Goal: Task Accomplishment & Management: Use online tool/utility

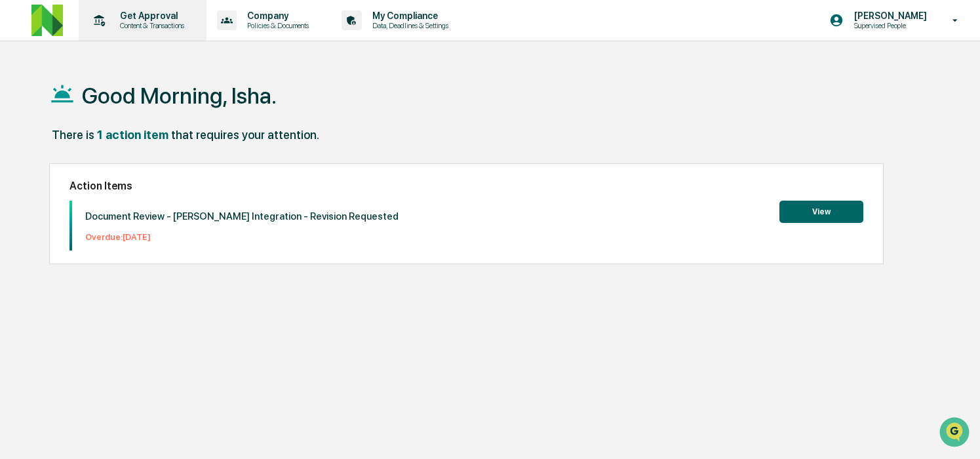
click at [138, 23] on p "Content & Transactions" at bounding box center [149, 25] width 81 height 9
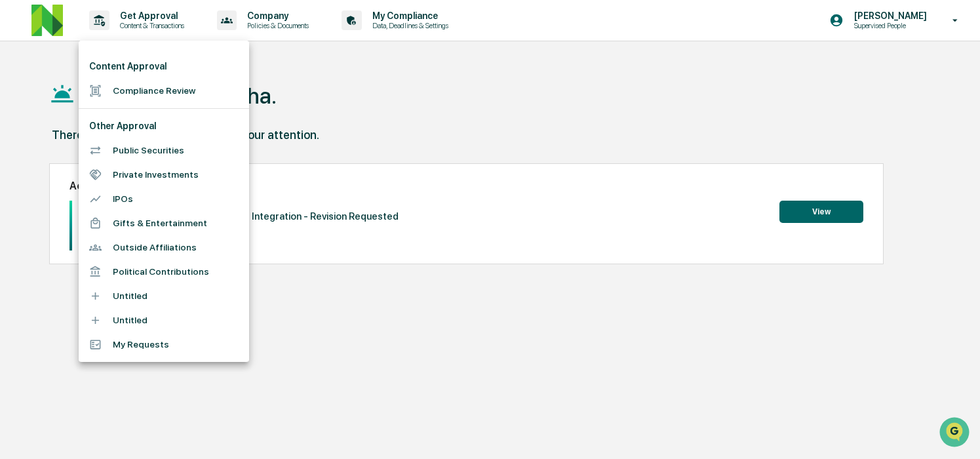
click at [171, 93] on li "Compliance Review" at bounding box center [164, 91] width 170 height 24
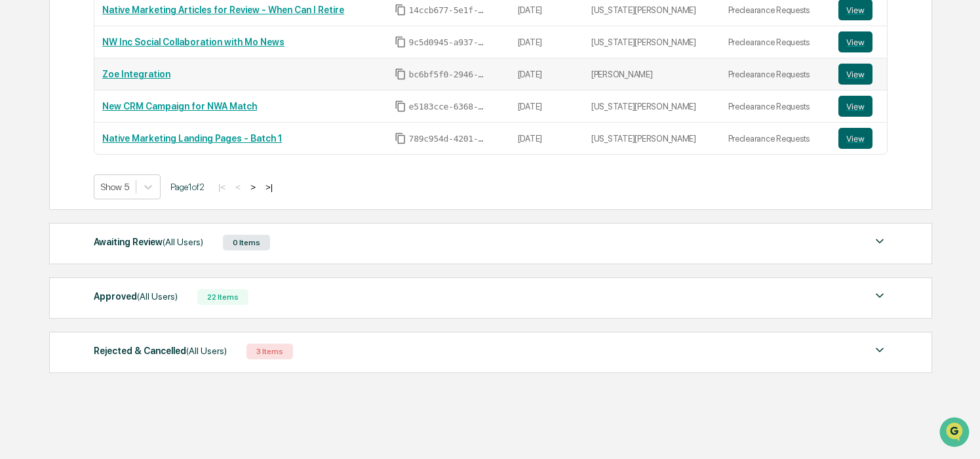
scroll to position [317, 0]
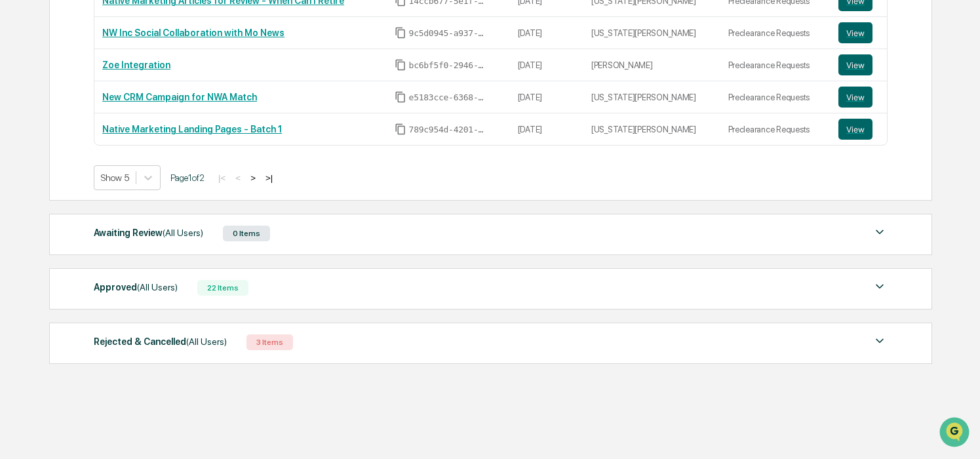
click at [163, 280] on div "Approved (All Users)" at bounding box center [136, 287] width 84 height 17
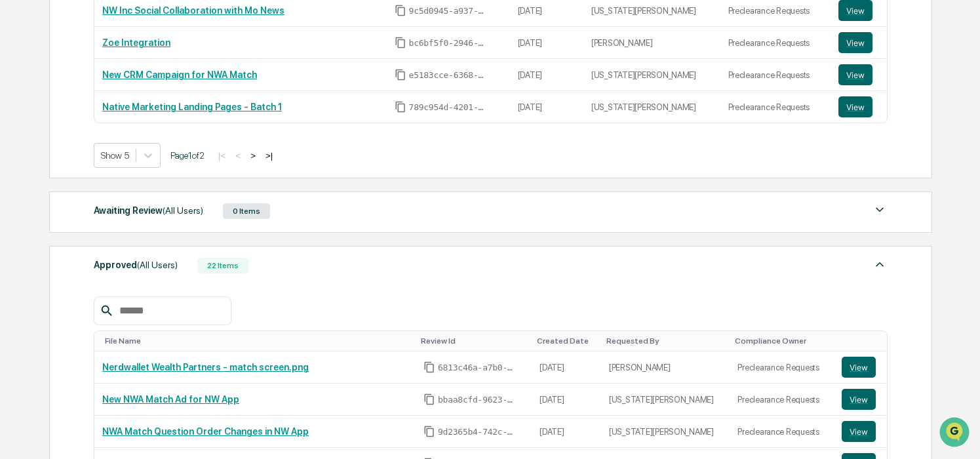
scroll to position [347, 0]
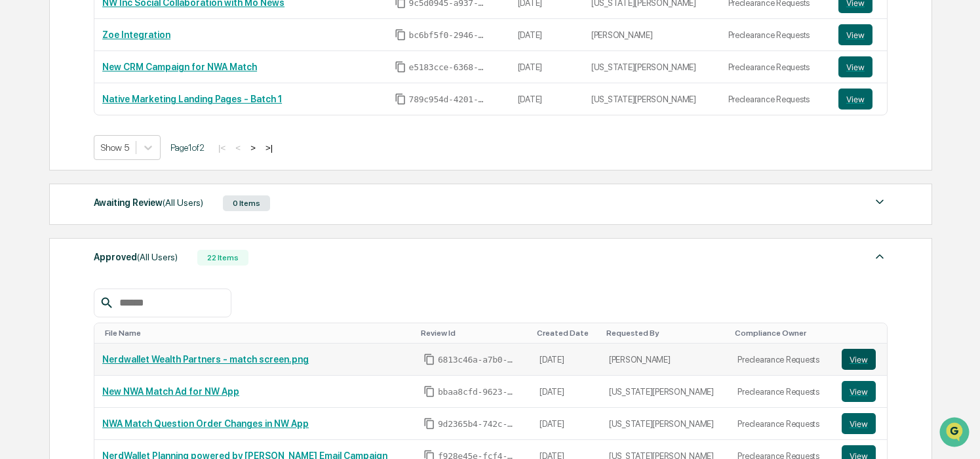
click at [851, 358] on button "View" at bounding box center [859, 359] width 34 height 21
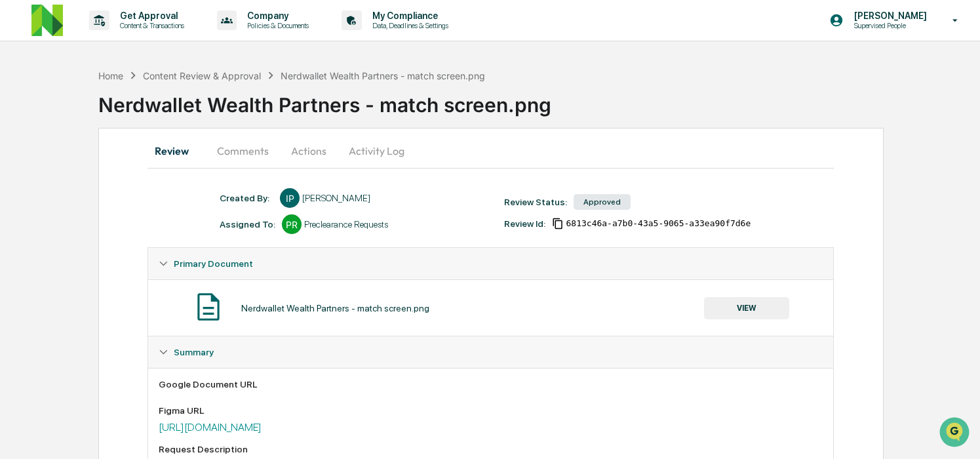
click at [258, 154] on button "Comments" at bounding box center [242, 150] width 73 height 31
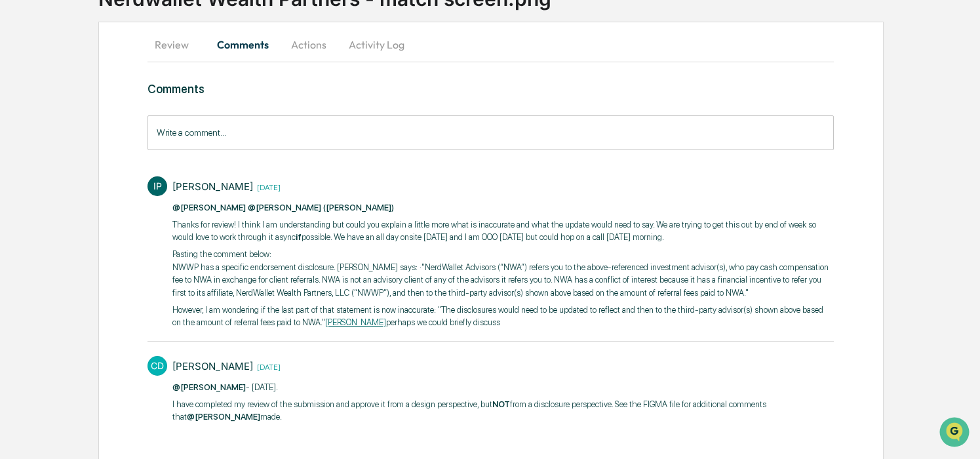
scroll to position [96, 0]
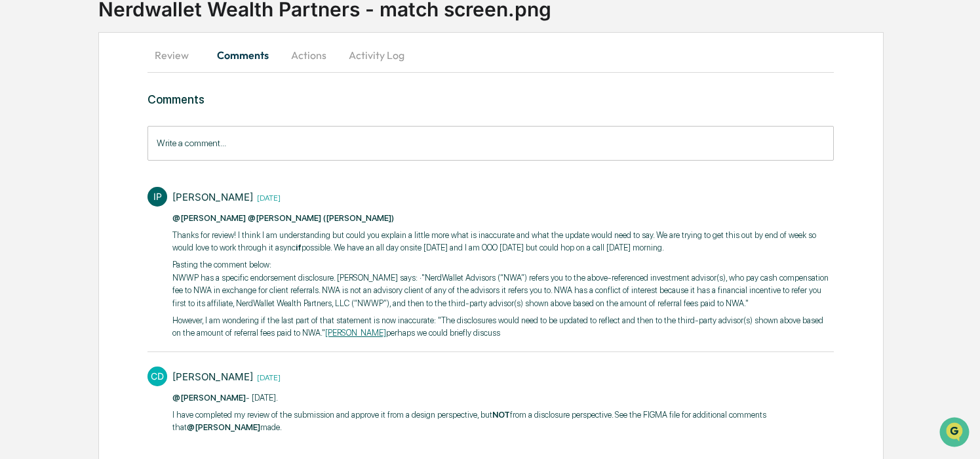
click at [185, 51] on button "Review" at bounding box center [176, 54] width 59 height 31
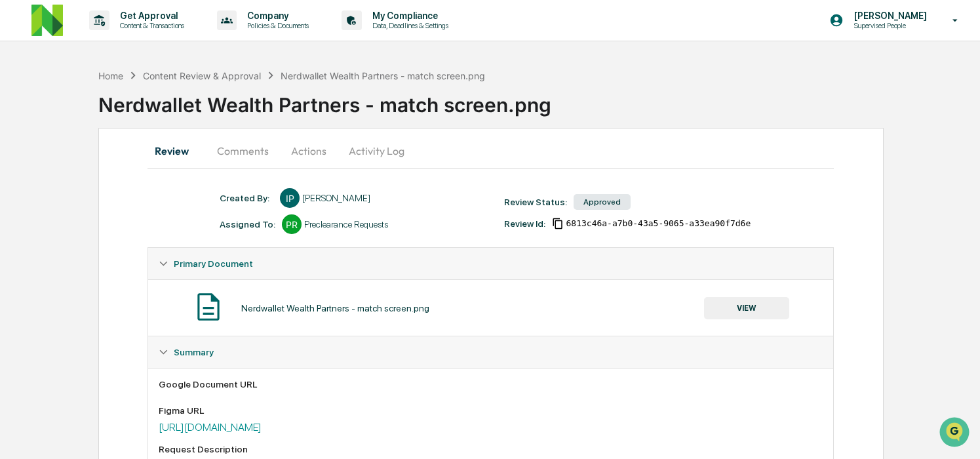
click at [287, 420] on div "Figma URL [URL][DOMAIN_NAME]" at bounding box center [491, 419] width 664 height 28
click at [262, 425] on link "[URL][DOMAIN_NAME]" at bounding box center [210, 427] width 103 height 12
